Goal: Information Seeking & Learning: Learn about a topic

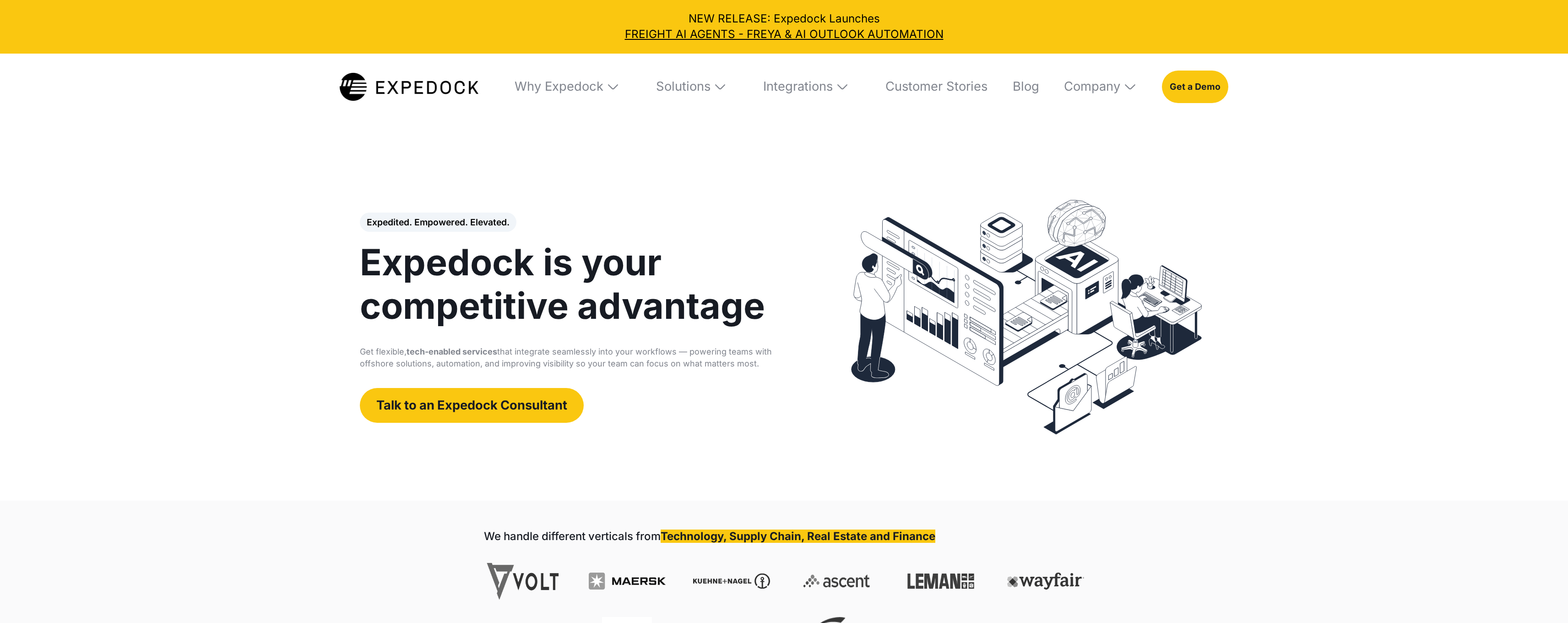
select select
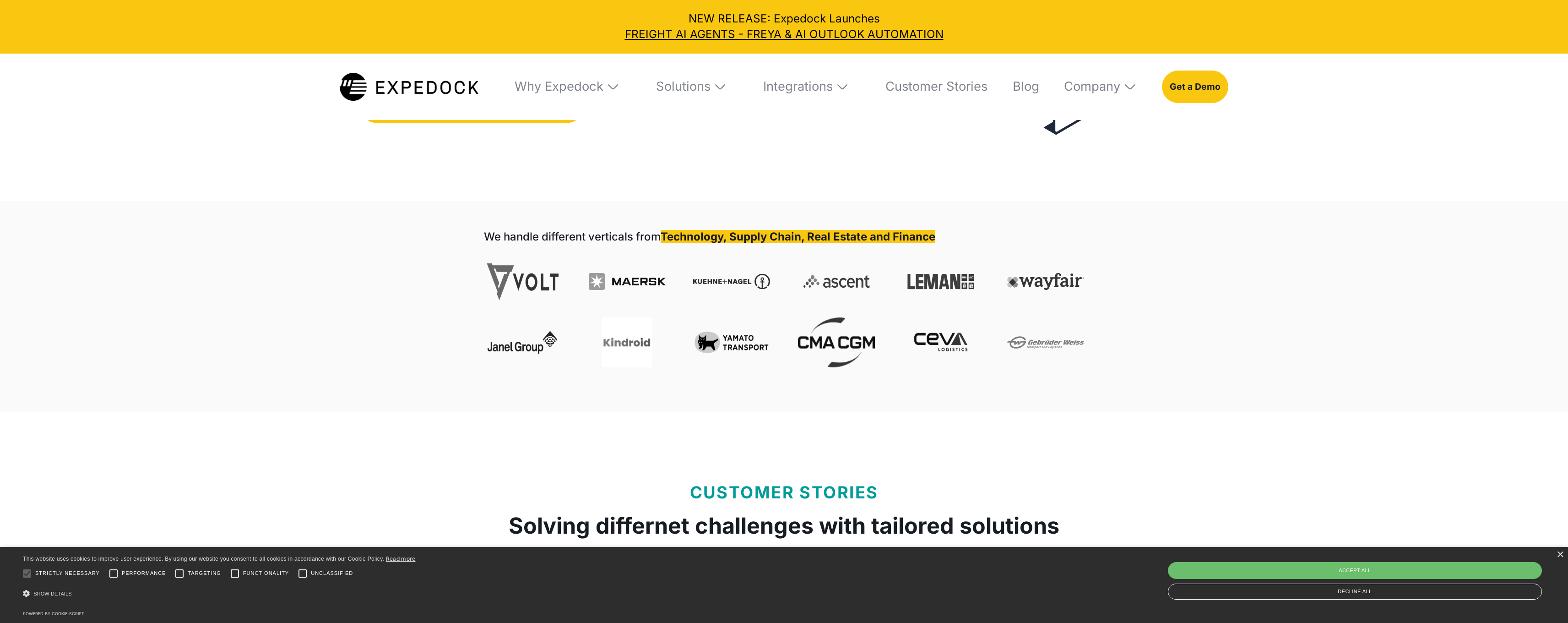
scroll to position [300, 0]
click at [1021, 88] on link "Blog" at bounding box center [1021, 87] width 38 height 67
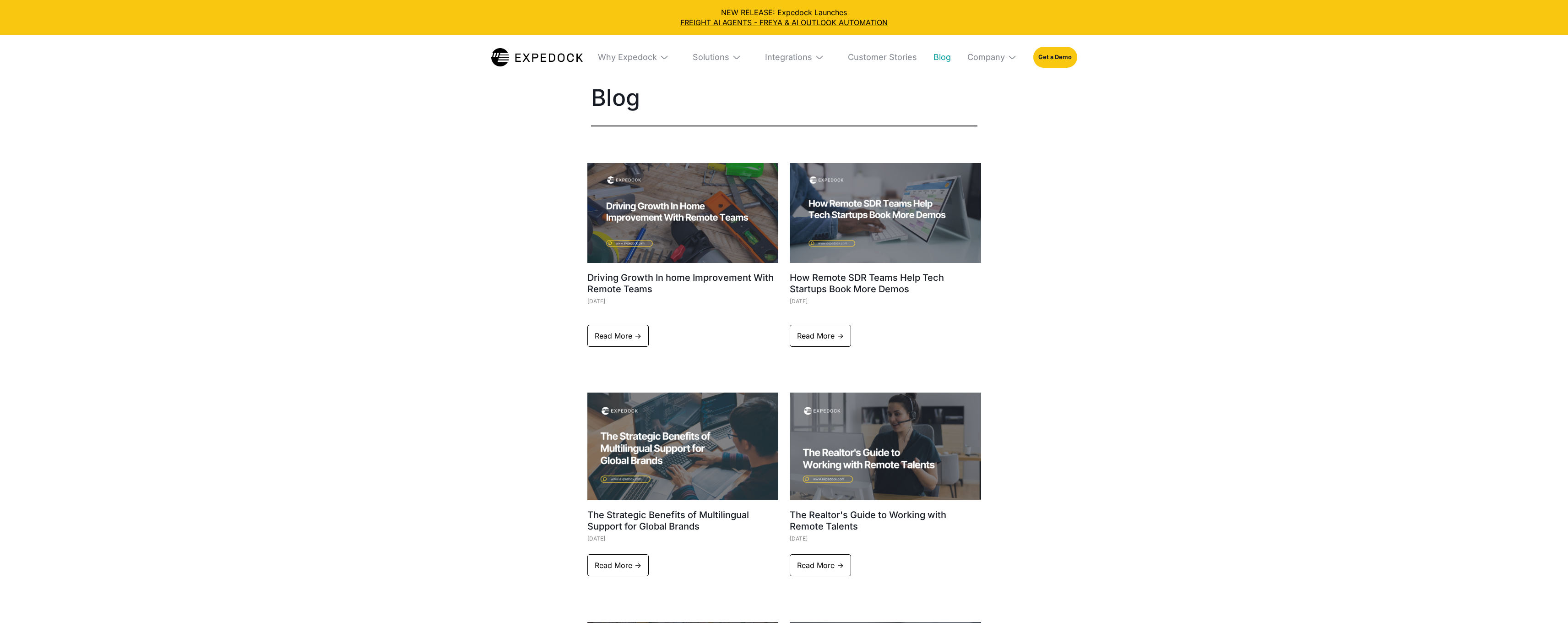
select select
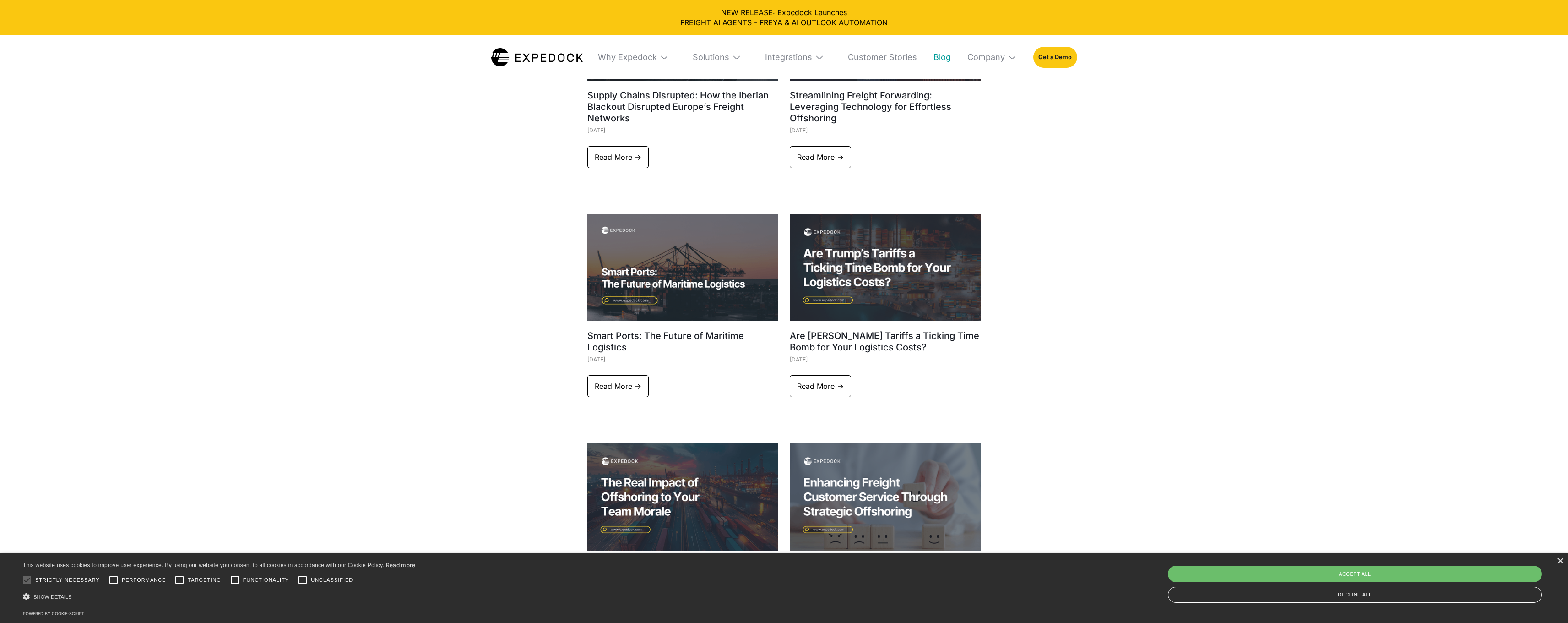
scroll to position [1677, 0]
